Goal: Information Seeking & Learning: Learn about a topic

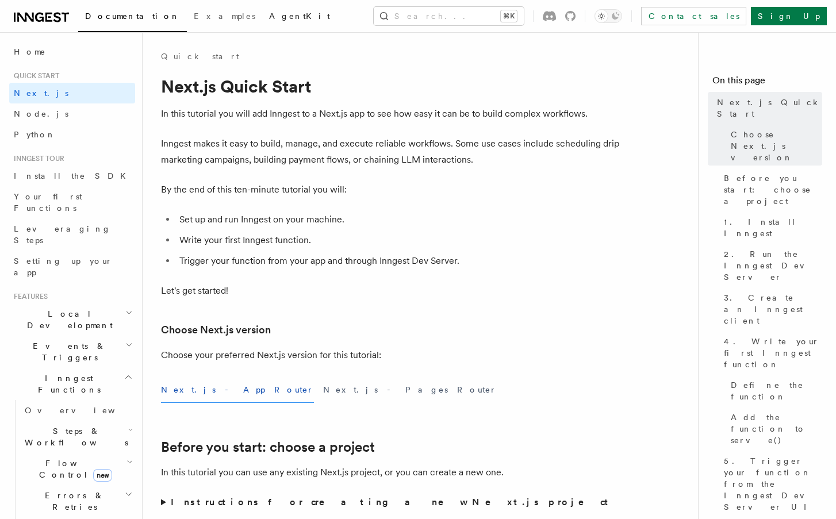
click at [269, 19] on span "AgentKit" at bounding box center [299, 16] width 61 height 9
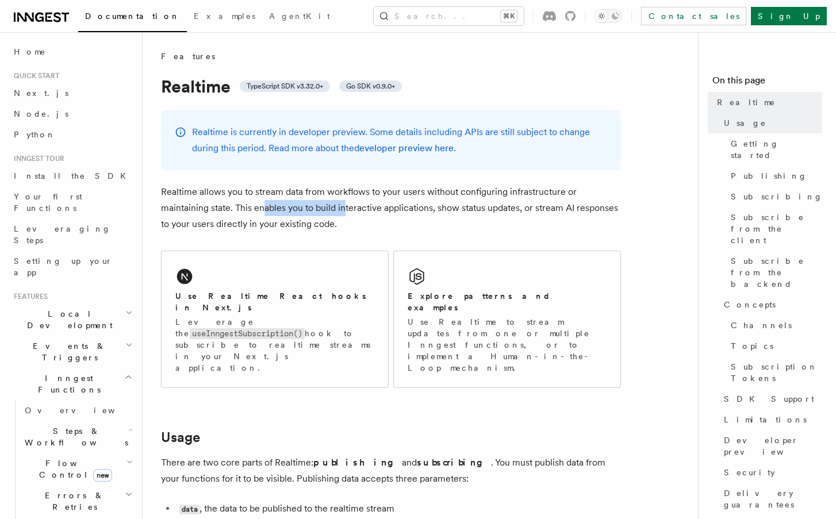
drag, startPoint x: 263, startPoint y: 209, endPoint x: 345, endPoint y: 205, distance: 81.8
click at [345, 207] on p "Realtime allows you to stream data from workflows to your users without configu…" at bounding box center [391, 208] width 460 height 48
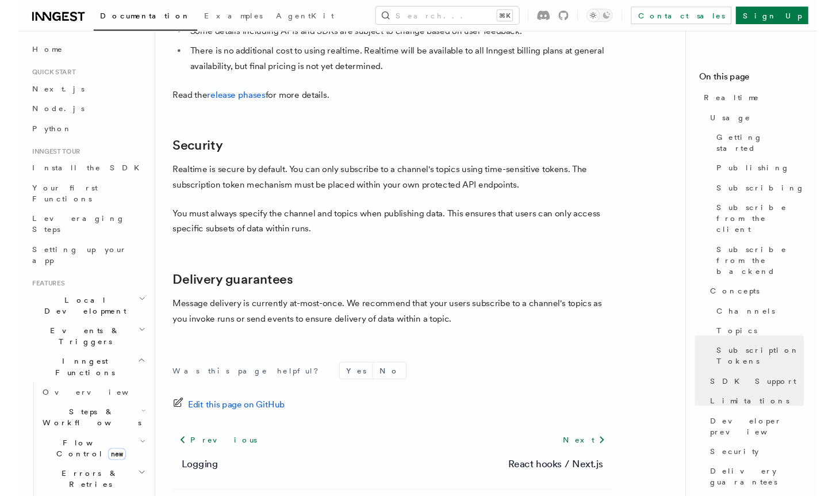
scroll to position [3865, 0]
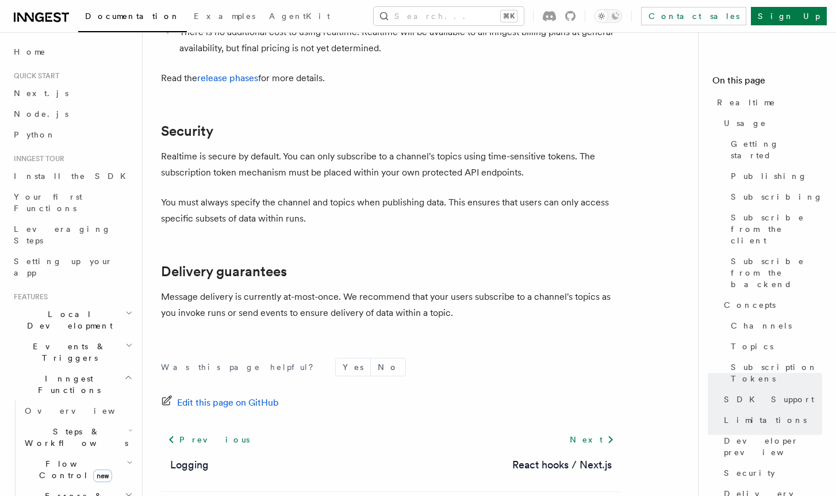
scroll to position [450, 0]
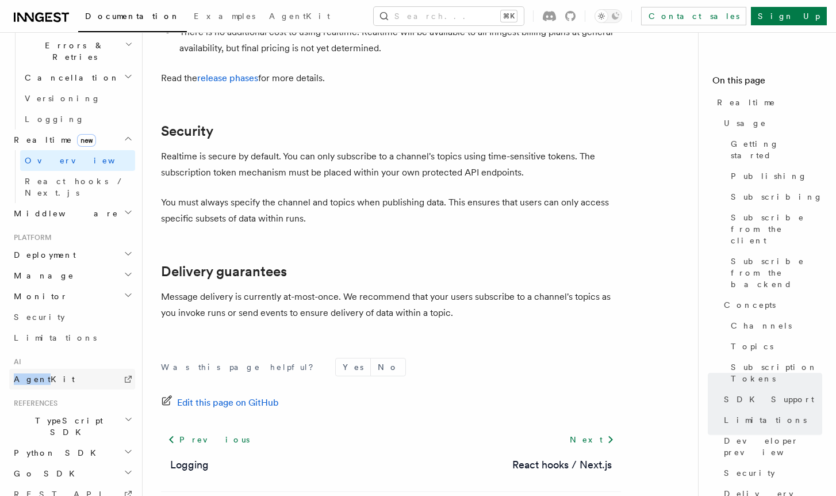
click at [41, 375] on span "AgentKit" at bounding box center [44, 379] width 61 height 9
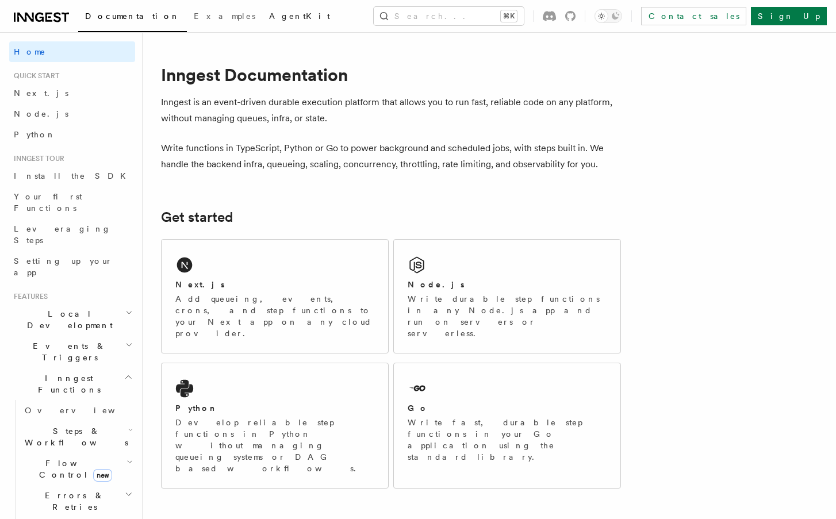
click at [269, 18] on span "AgentKit" at bounding box center [299, 16] width 61 height 9
